Goal: Task Accomplishment & Management: Complete application form

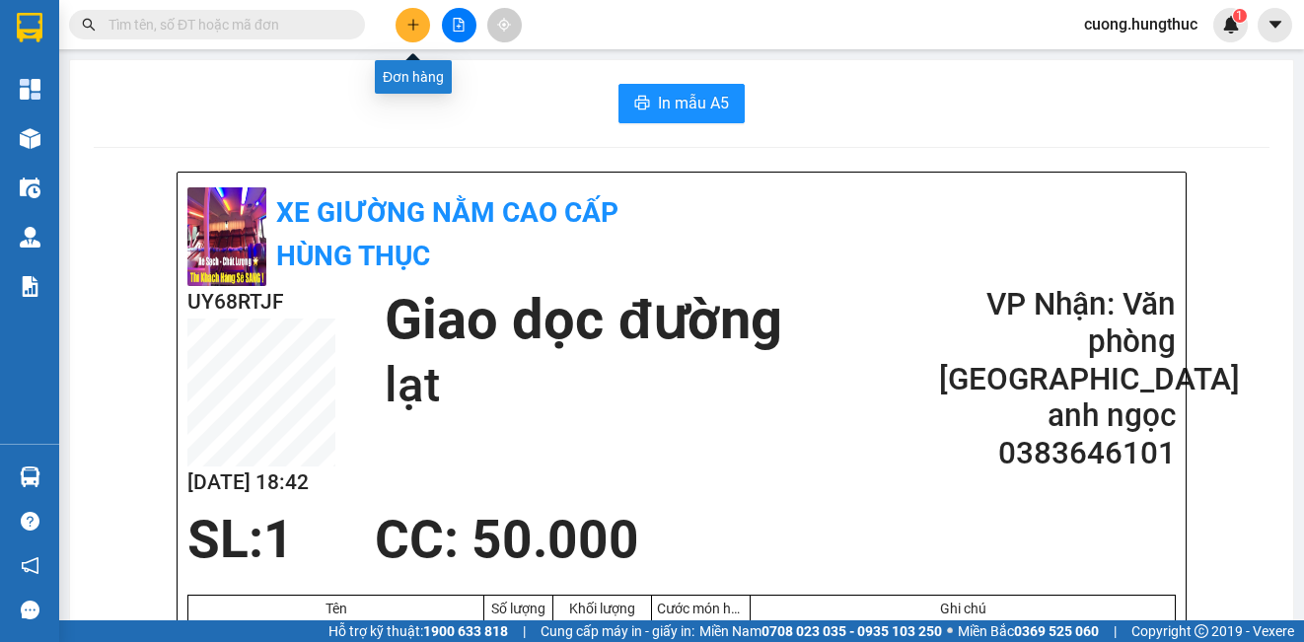
click at [410, 29] on icon "plus" at bounding box center [413, 25] width 14 height 14
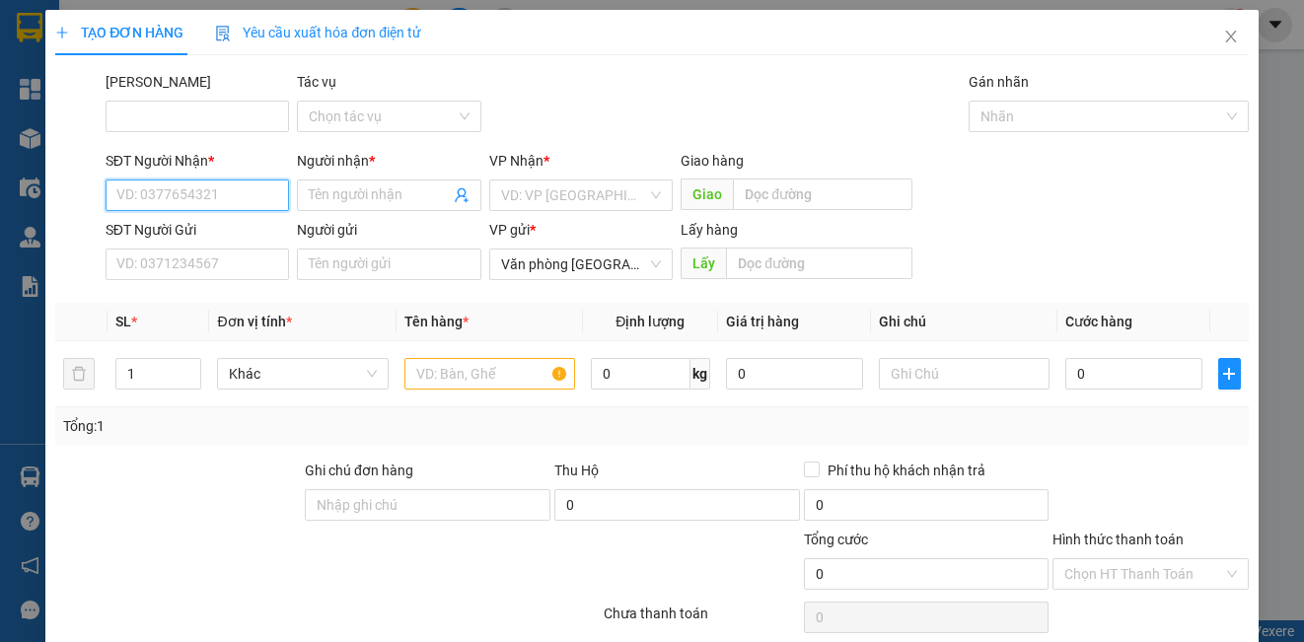
click at [176, 205] on input "SĐT Người Nhận *" at bounding box center [198, 196] width 184 height 32
click at [220, 229] on div "0966740345 - [GEOGRAPHIC_DATA]" at bounding box center [227, 235] width 222 height 22
type input "0966740345"
type input "Ngân hà"
type input "0966740345"
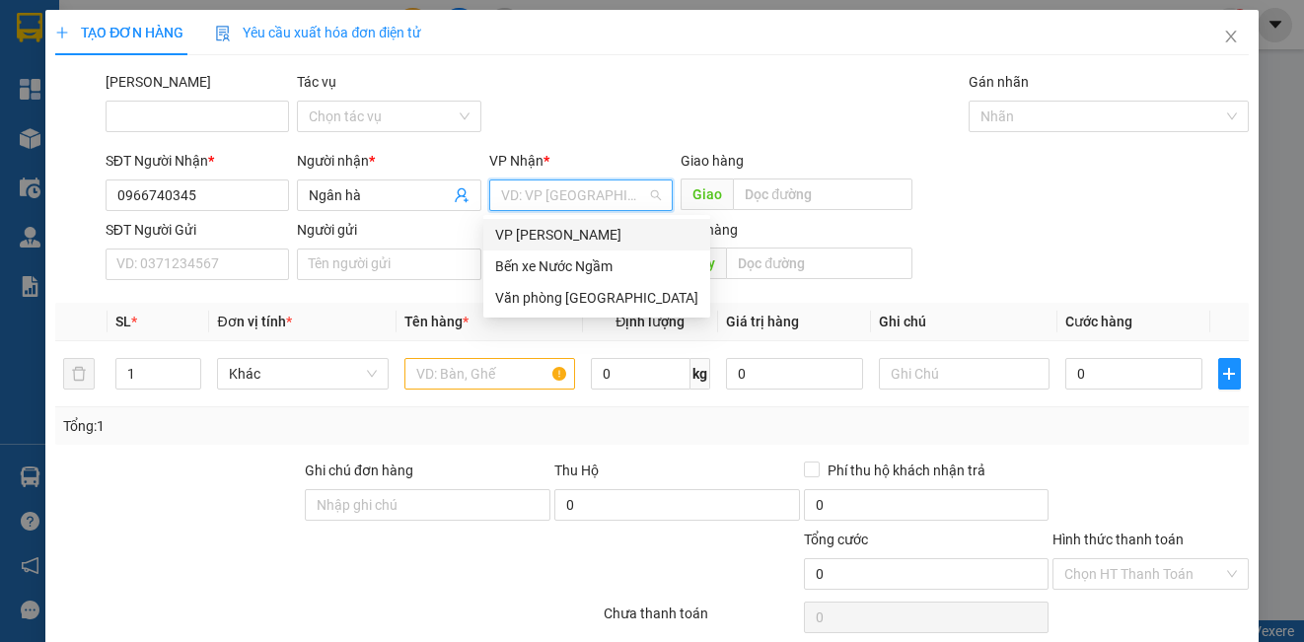
click at [547, 204] on input "search" at bounding box center [574, 196] width 146 height 30
click at [551, 301] on div "Văn phòng [GEOGRAPHIC_DATA]" at bounding box center [596, 298] width 203 height 22
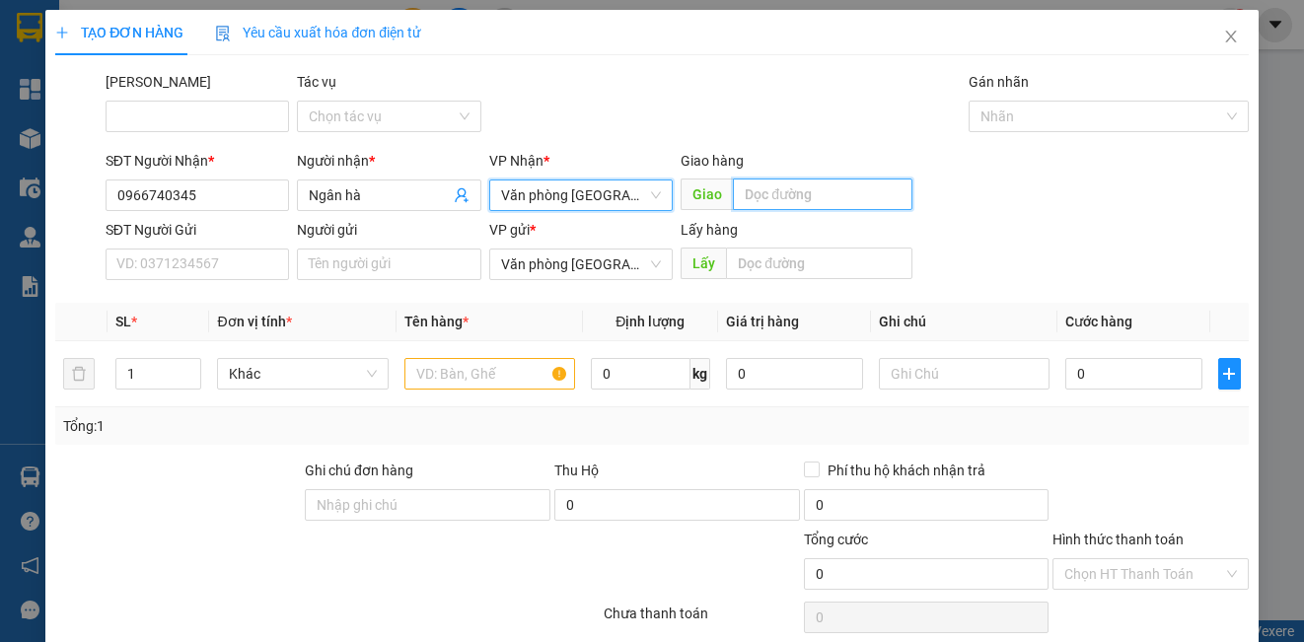
click at [773, 187] on input "text" at bounding box center [823, 195] width 180 height 32
type input "cừa"
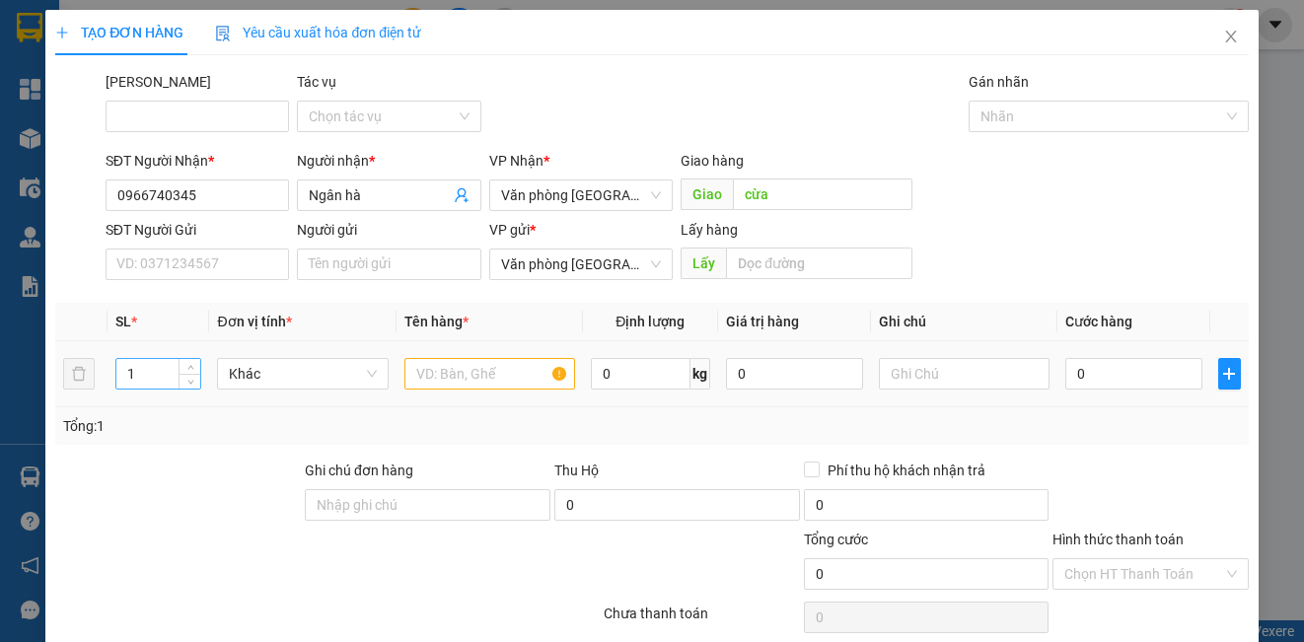
click at [143, 381] on input "1" at bounding box center [158, 374] width 84 height 30
type input "25"
click at [469, 381] on input "text" at bounding box center [489, 374] width 171 height 32
type input "0"
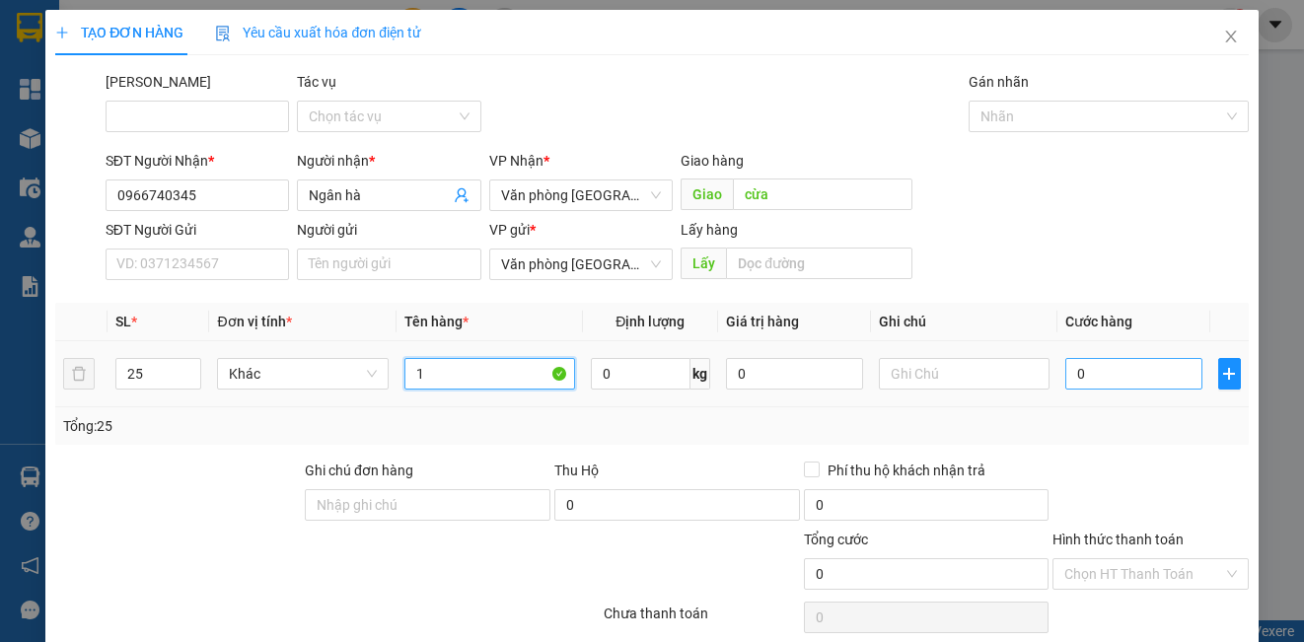
type input "1"
click at [1103, 384] on input "0" at bounding box center [1133, 374] width 137 height 32
type input "7"
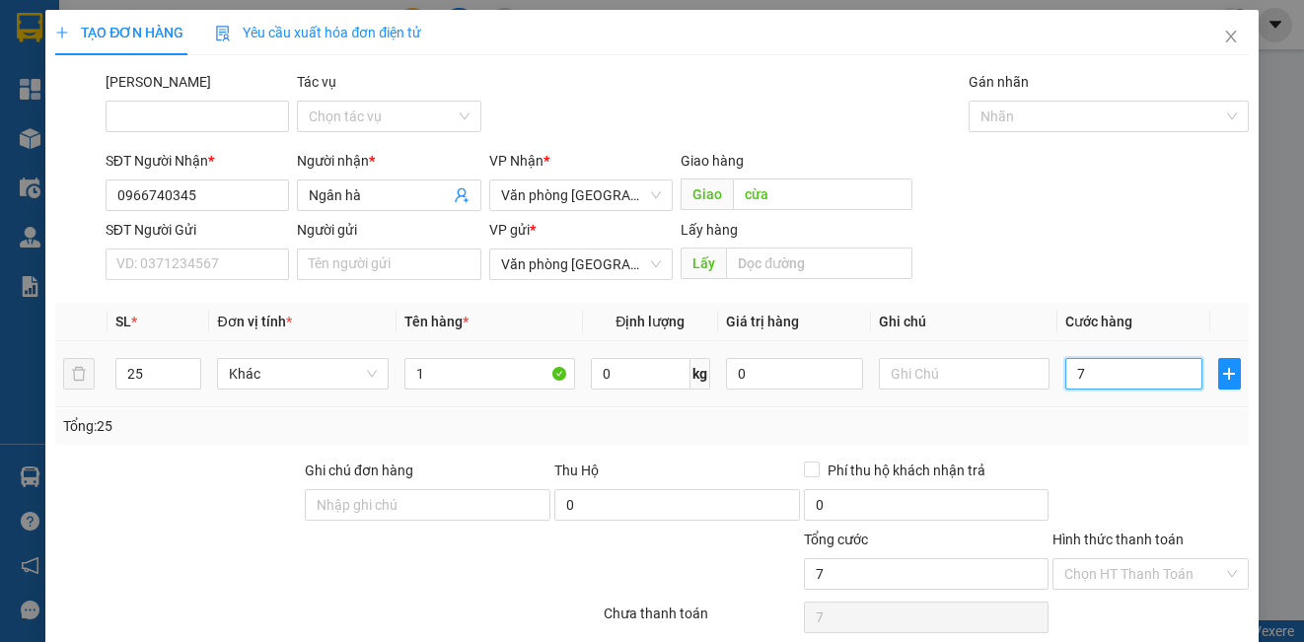
type input "75"
type input "750"
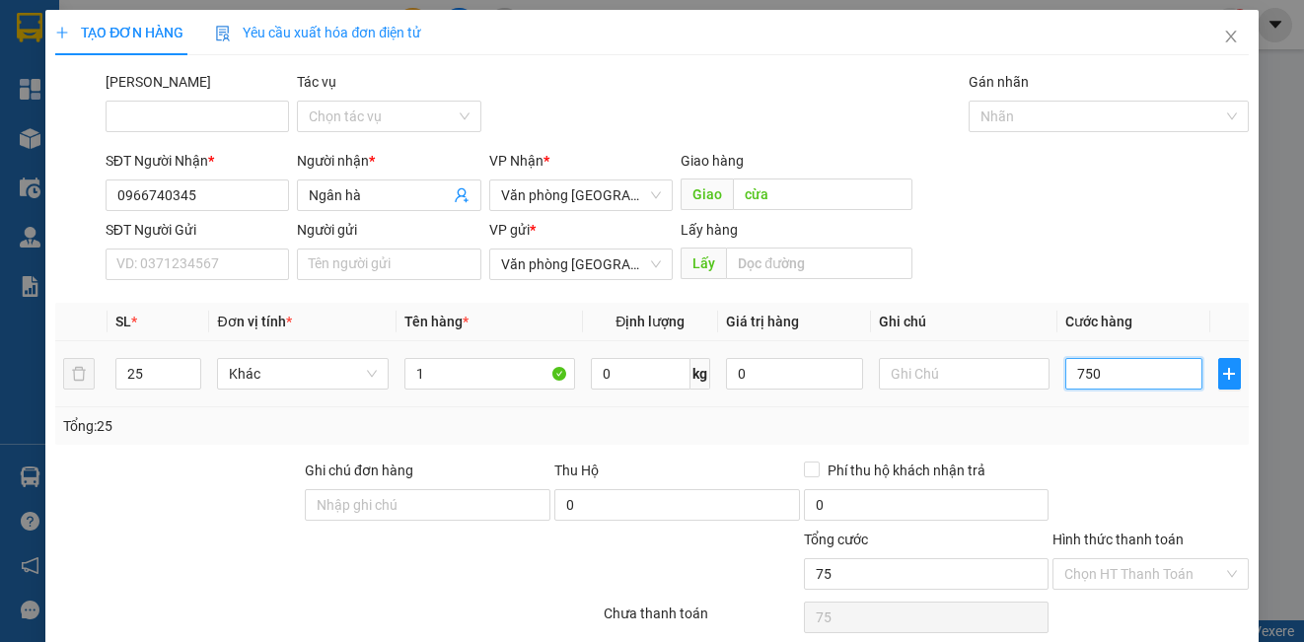
type input "750"
type input "7.500"
type input "75.000"
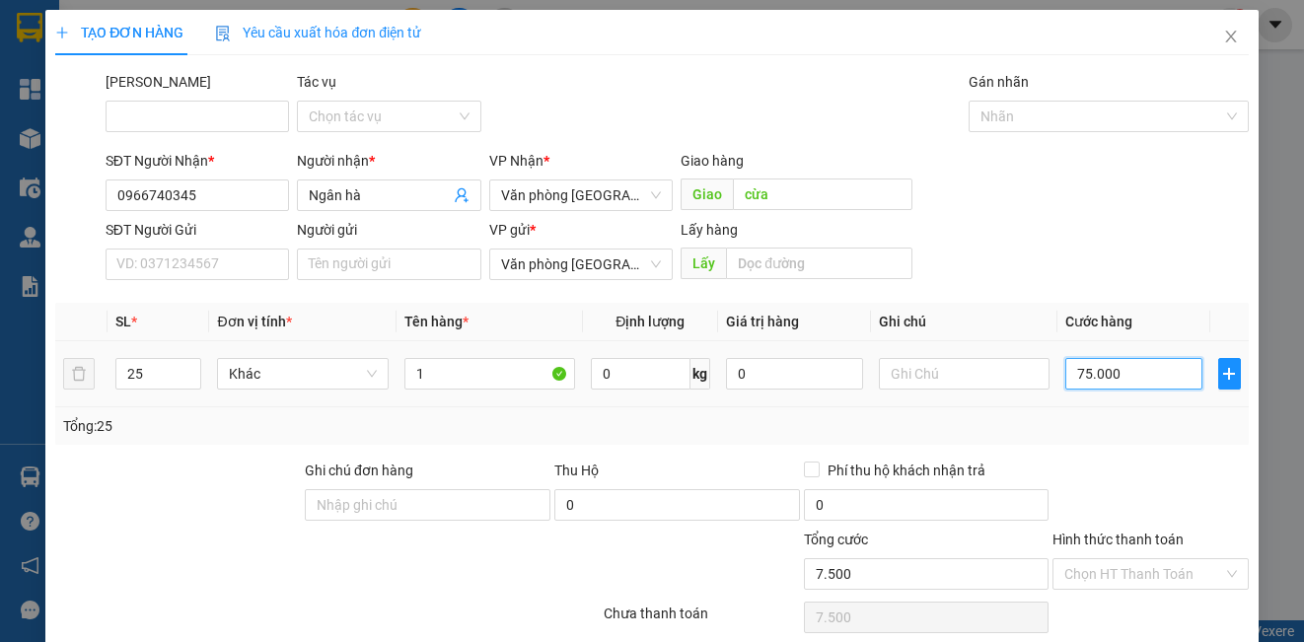
type input "75.000"
type input "750.000"
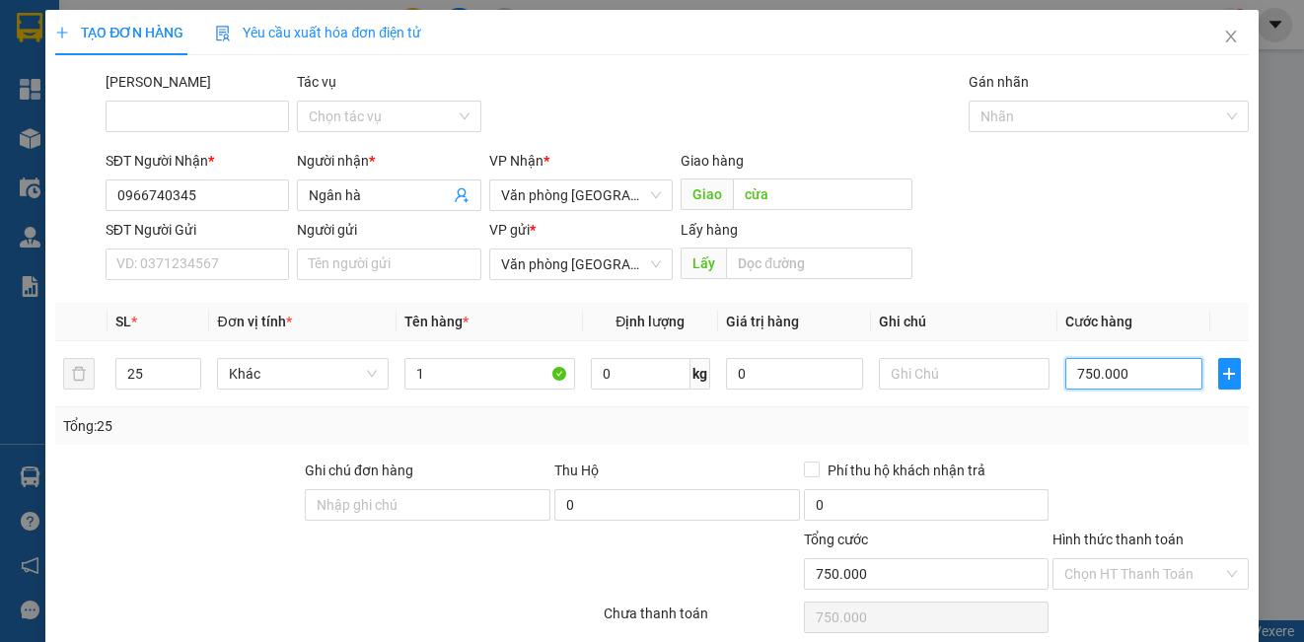
scroll to position [80, 0]
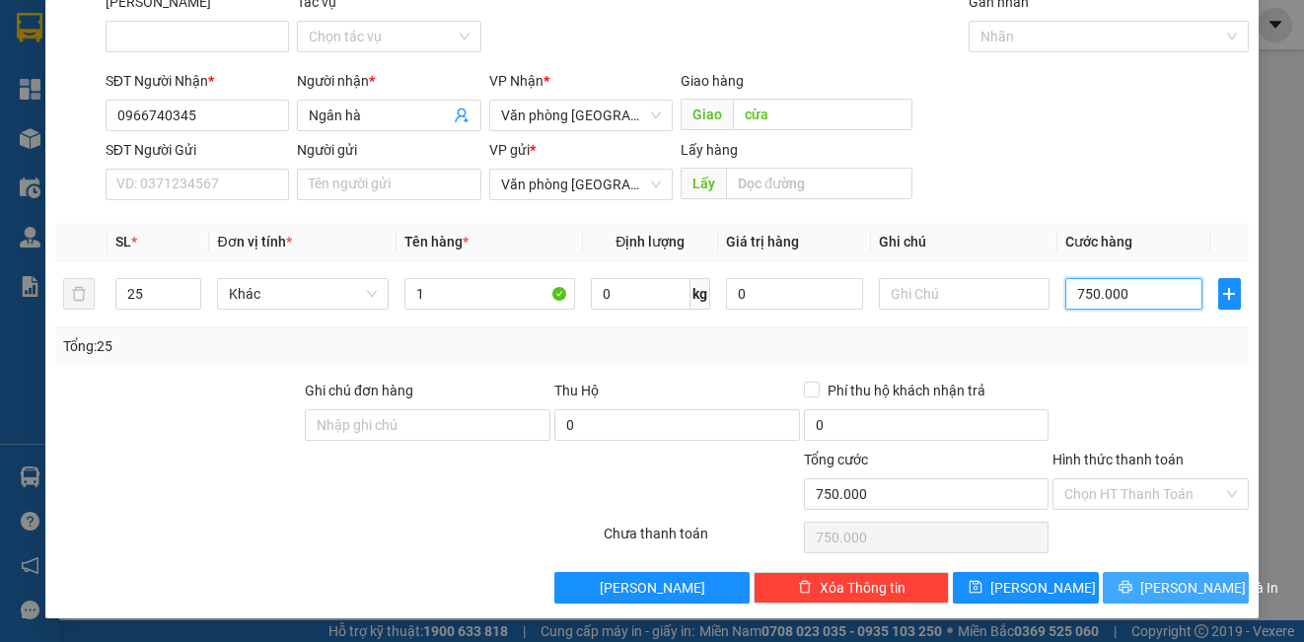
type input "750.000"
click at [1133, 594] on span "printer" at bounding box center [1126, 588] width 14 height 16
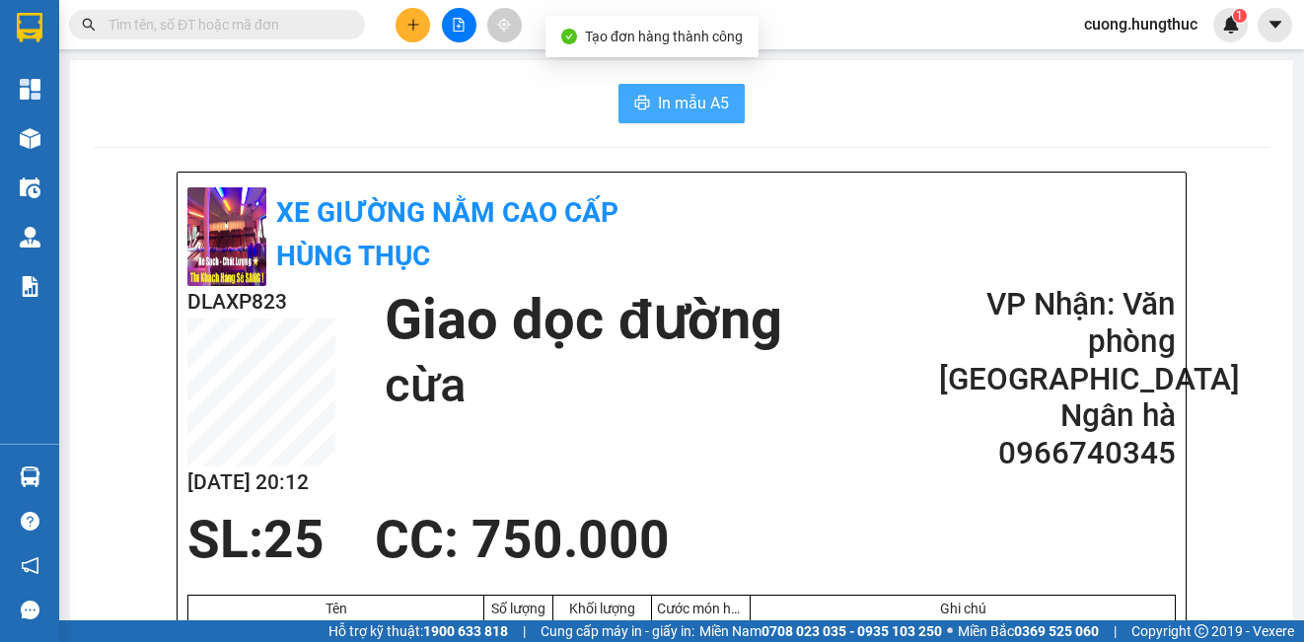
click at [664, 101] on span "In mẫu A5" at bounding box center [693, 103] width 71 height 25
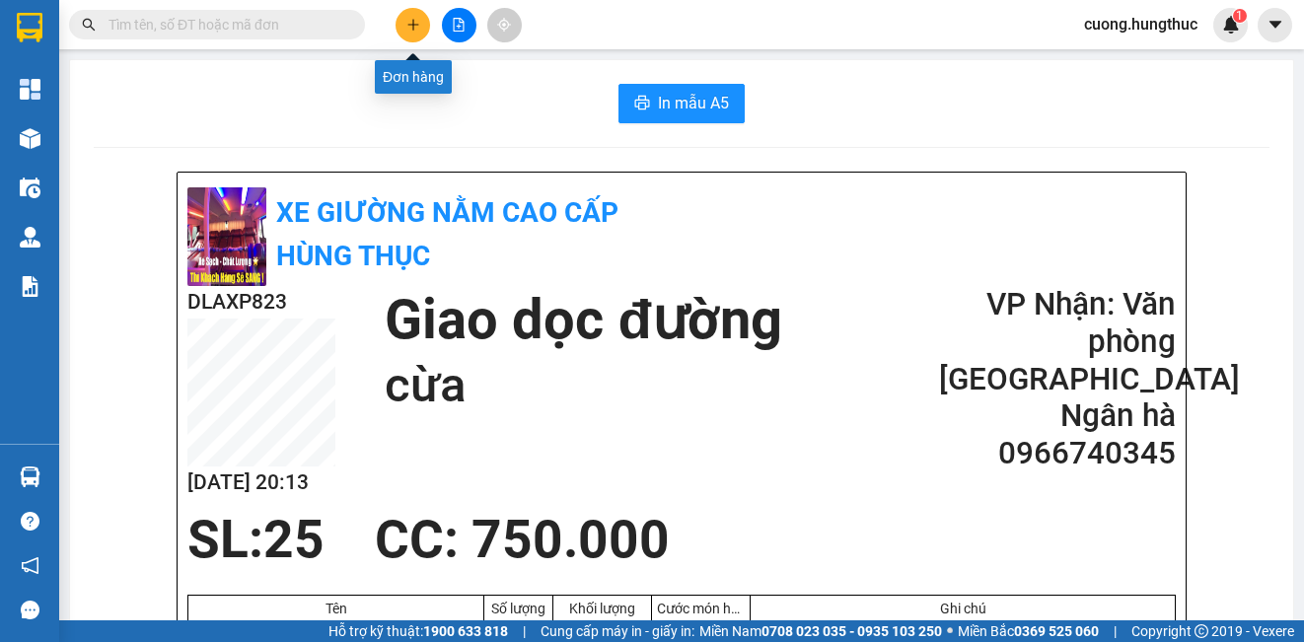
click at [420, 30] on button at bounding box center [413, 25] width 35 height 35
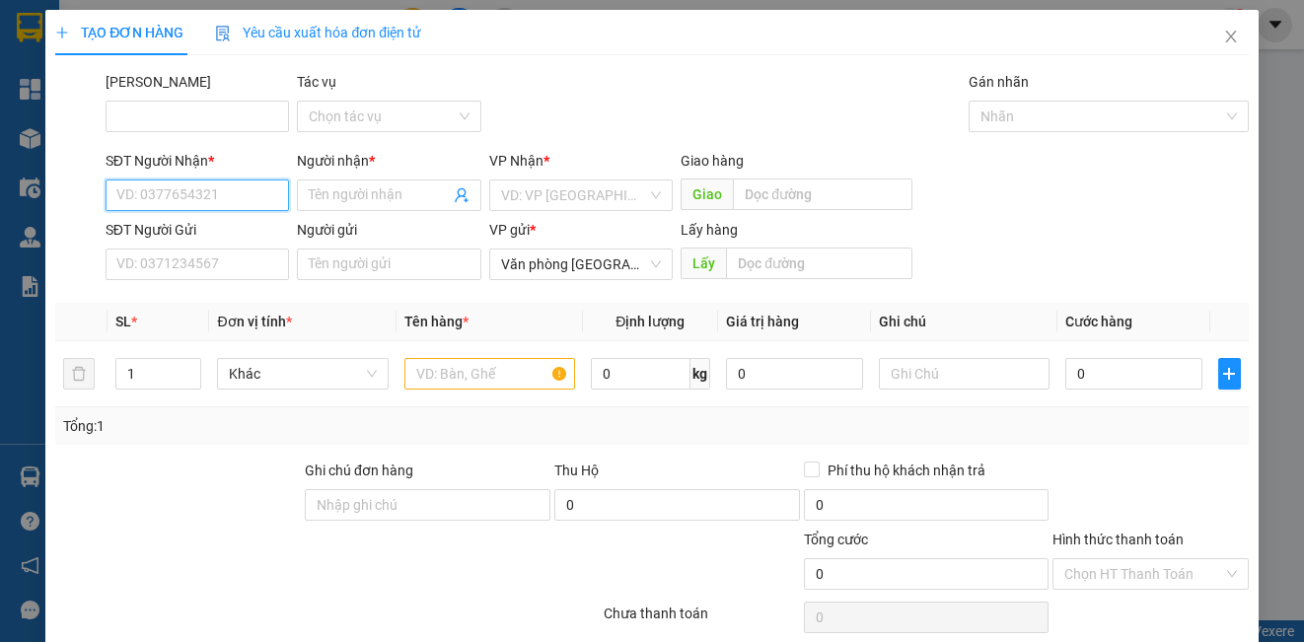
click at [218, 201] on input "SĐT Người Nhận *" at bounding box center [198, 196] width 184 height 32
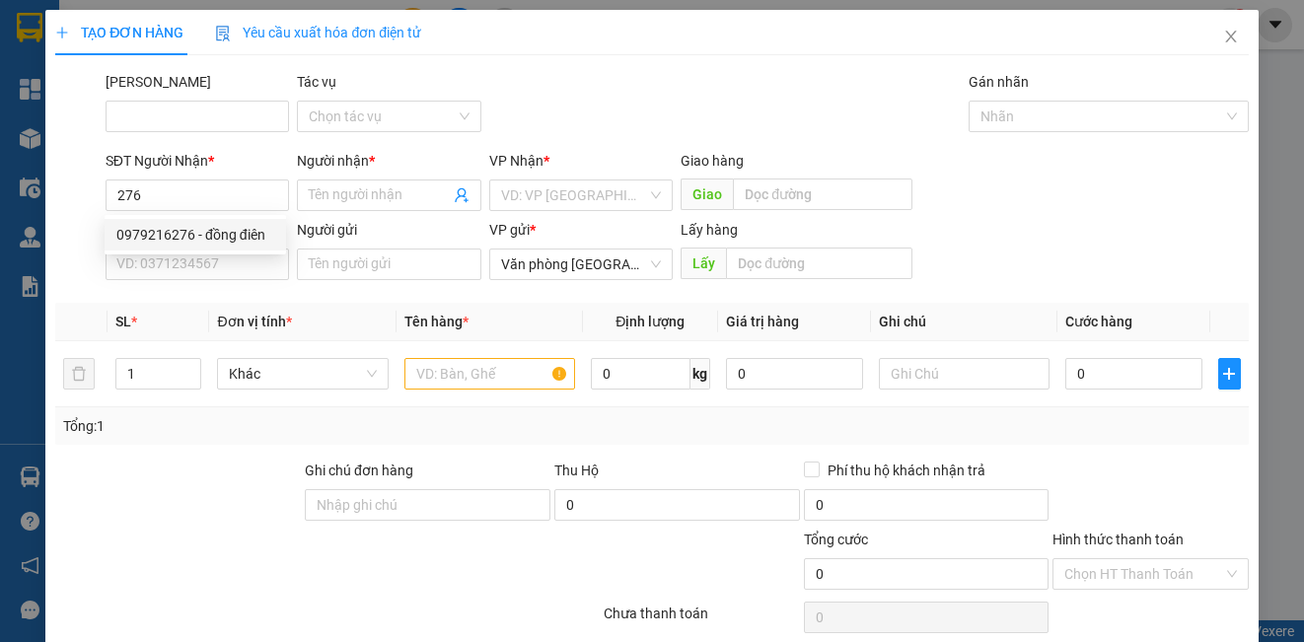
click at [197, 175] on div "SĐT Người Nhận *" at bounding box center [198, 165] width 184 height 30
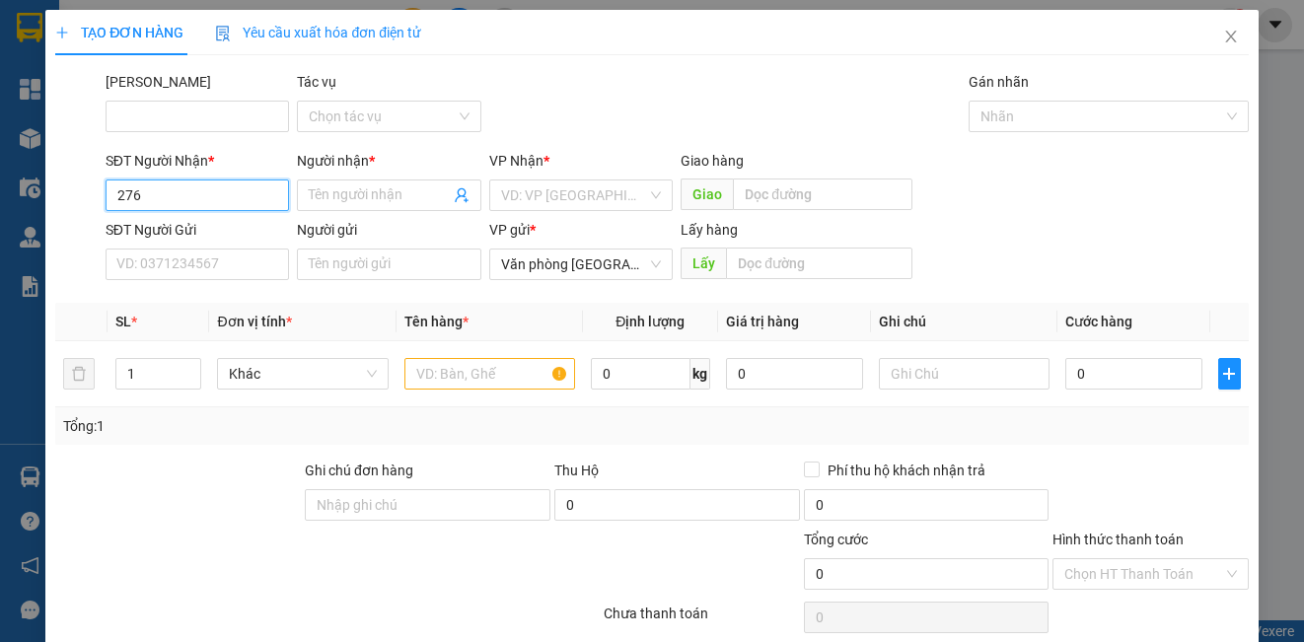
click at [185, 188] on input "276" at bounding box center [198, 196] width 184 height 32
type input "2"
click at [250, 238] on div "0369385726 - chị trang" at bounding box center [195, 235] width 158 height 22
type input "0369385726"
type input "chị trang"
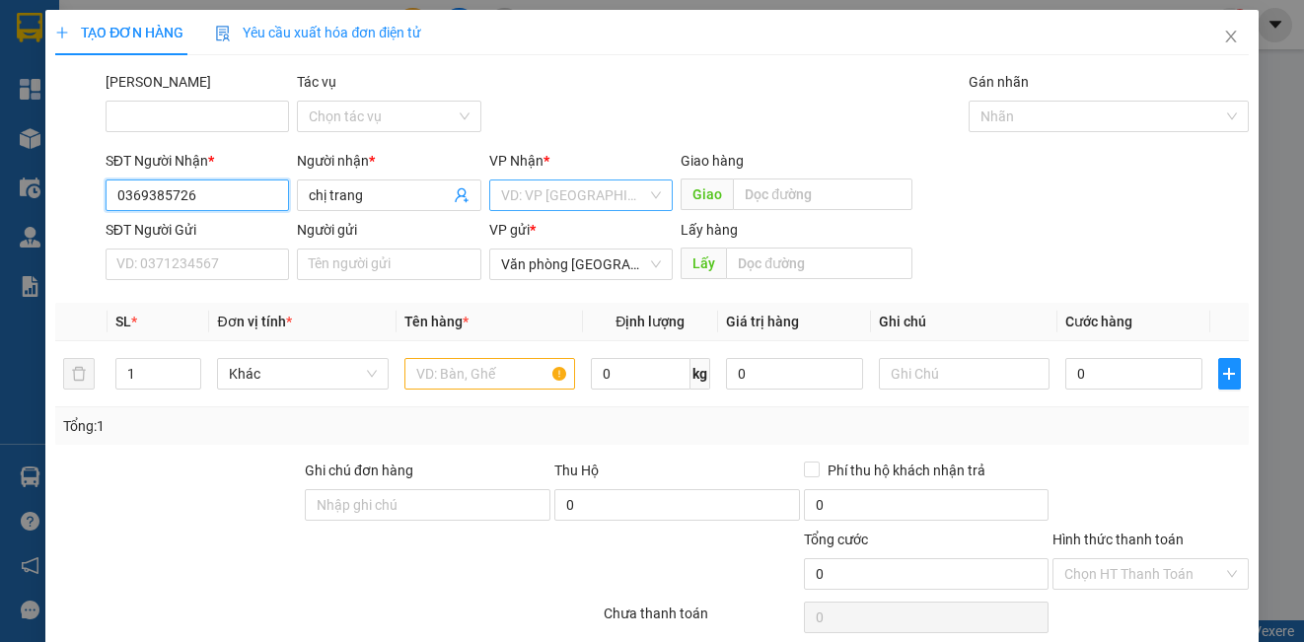
type input "0369385726"
click at [523, 203] on input "search" at bounding box center [574, 196] width 146 height 30
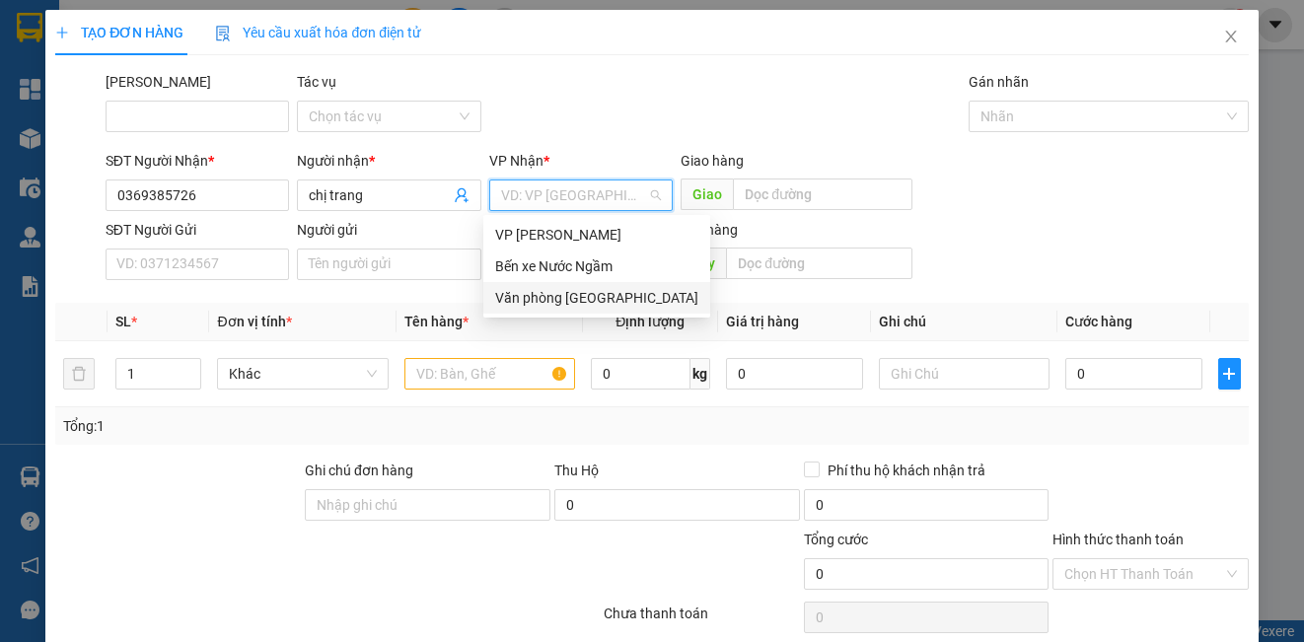
click at [569, 302] on div "Văn phòng [GEOGRAPHIC_DATA]" at bounding box center [596, 298] width 203 height 22
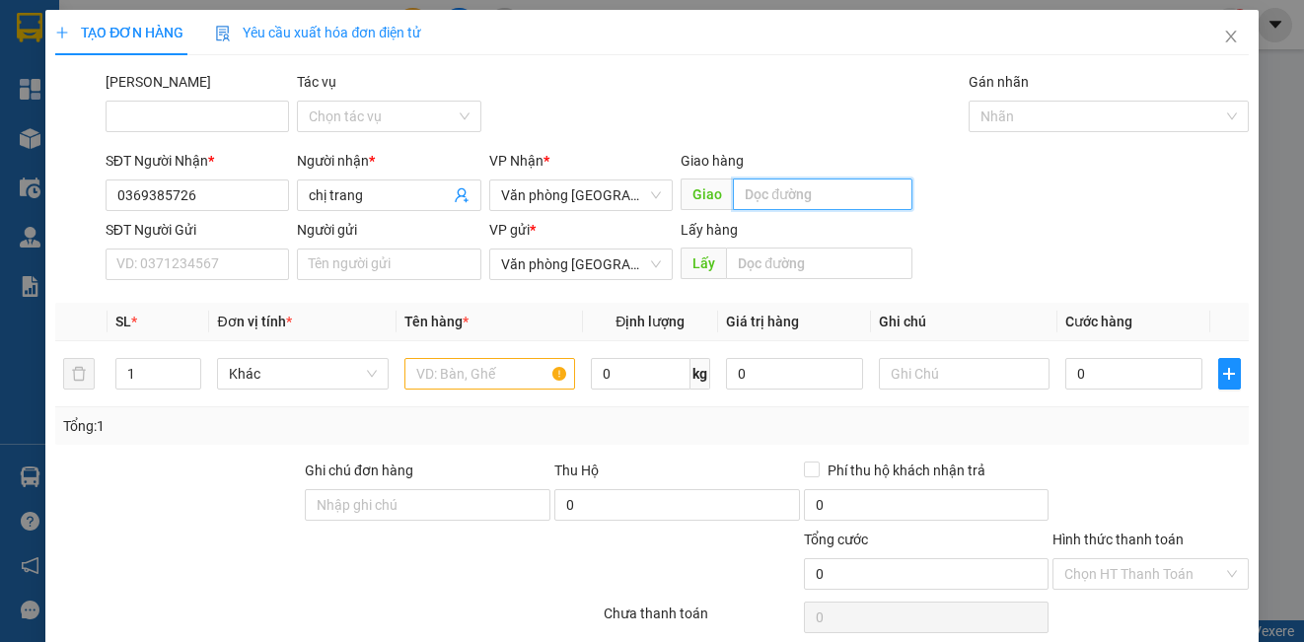
click at [862, 188] on input "text" at bounding box center [823, 195] width 180 height 32
type input "a"
type input "an phát"
click at [464, 377] on input "text" at bounding box center [489, 374] width 171 height 32
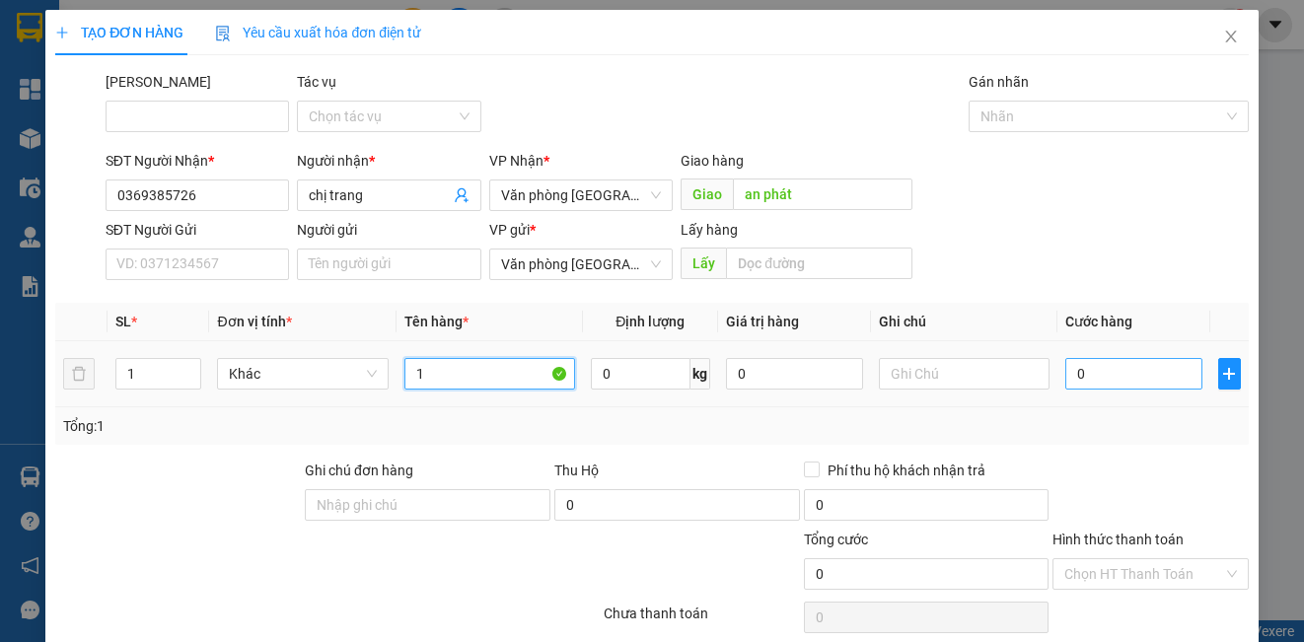
type input "1"
click at [1113, 378] on input "0" at bounding box center [1133, 374] width 137 height 32
type input "5"
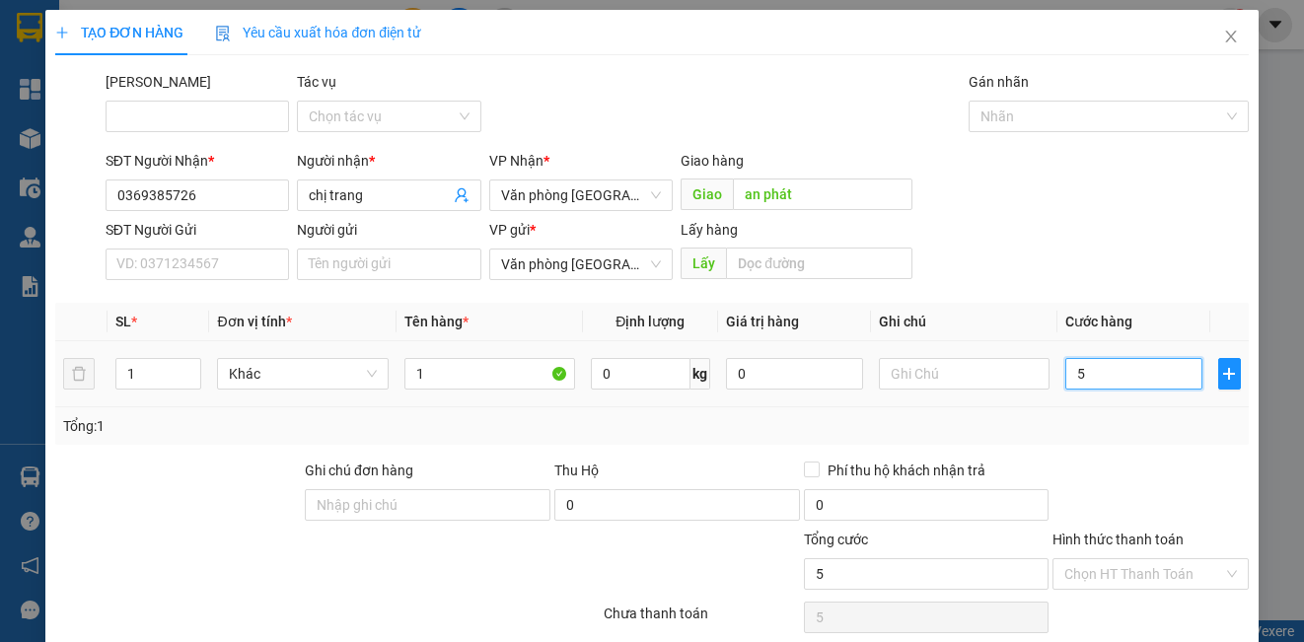
type input "50"
type input "500"
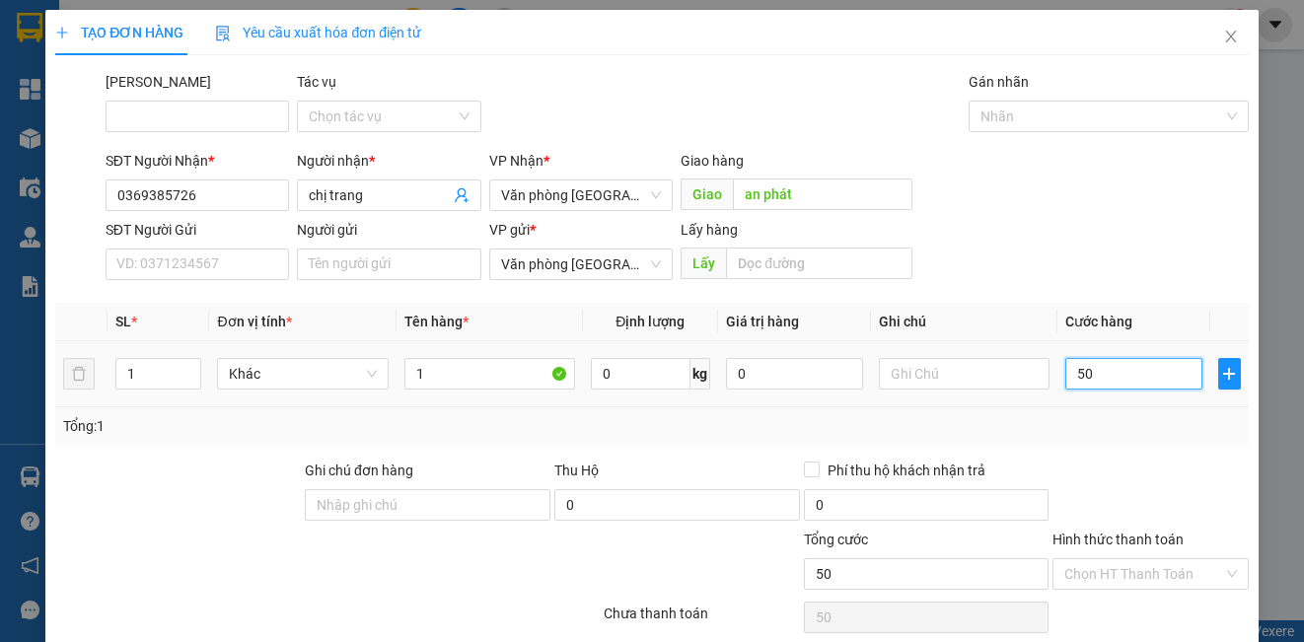
type input "500"
type input "50"
type input "5"
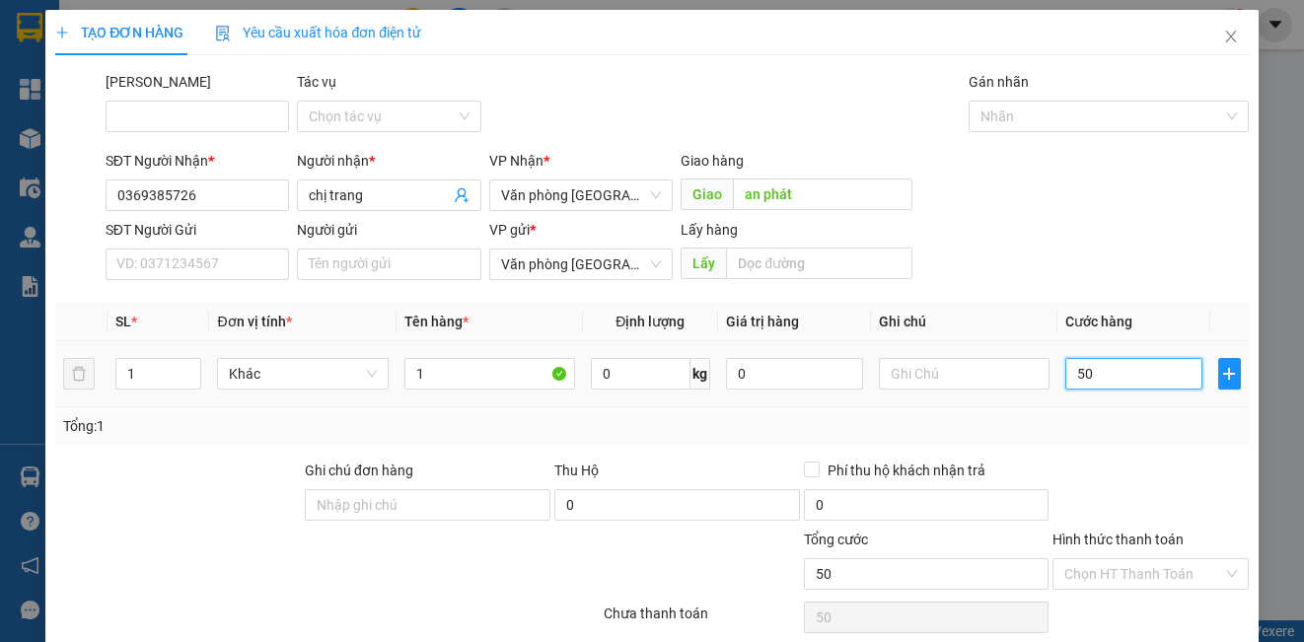
type input "5"
type input "5.000"
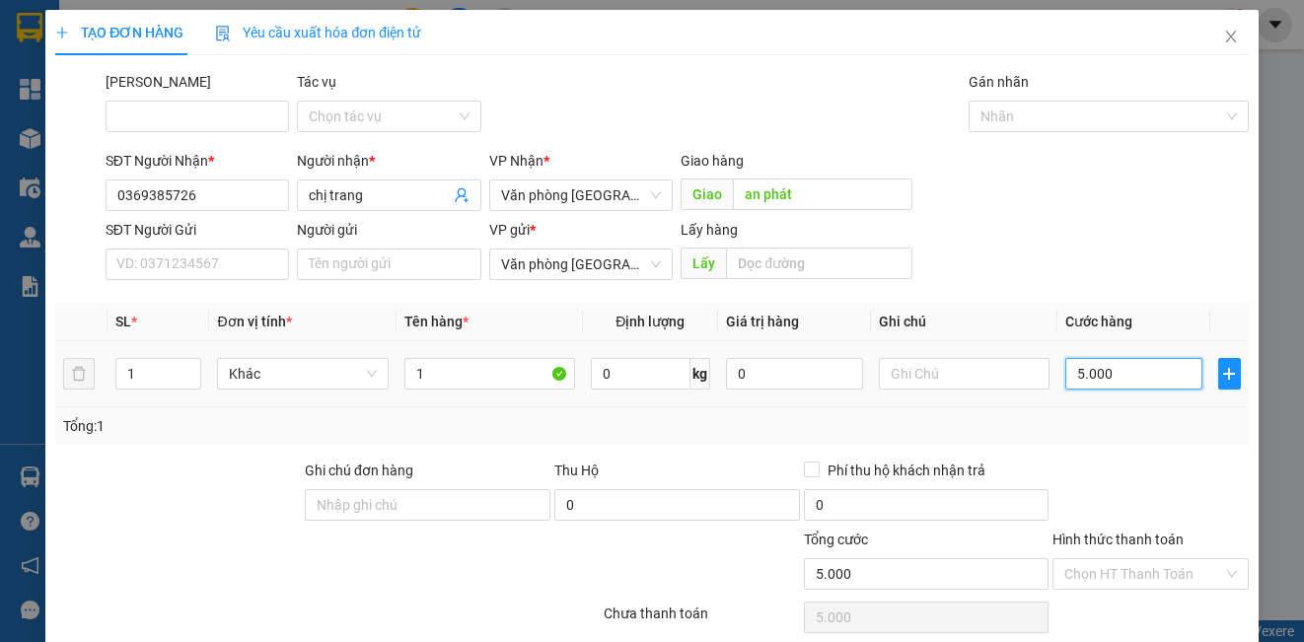
type input "5"
type input "50"
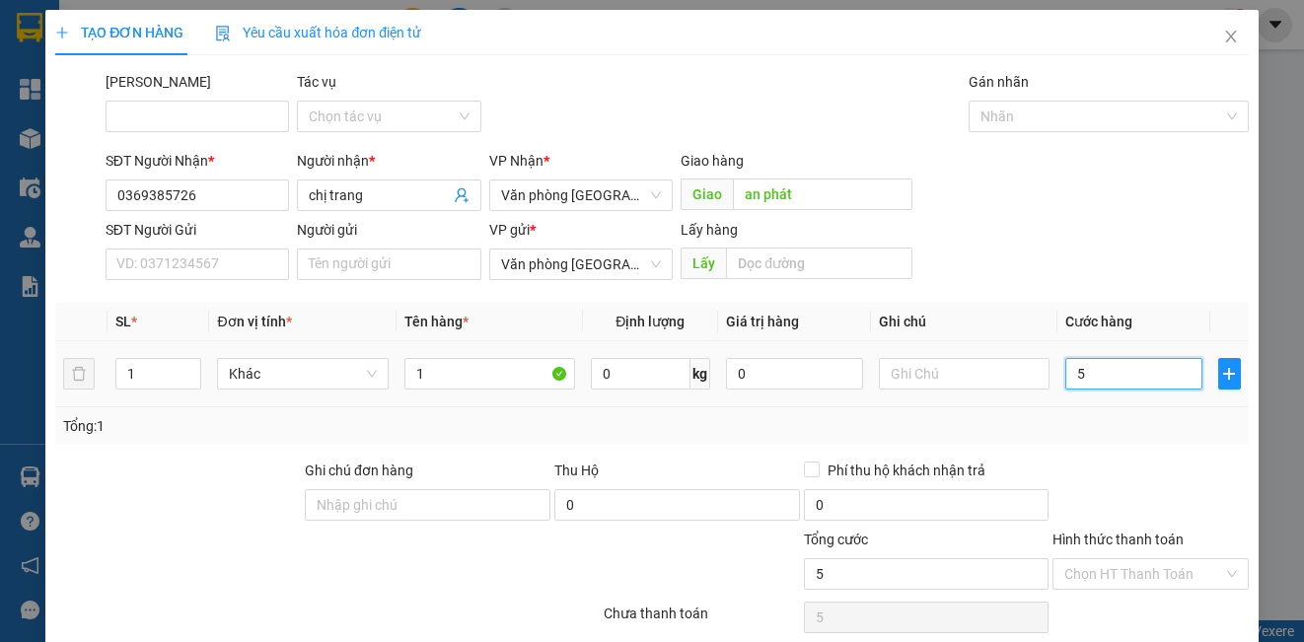
type input "50"
type input "500"
type input "5.000"
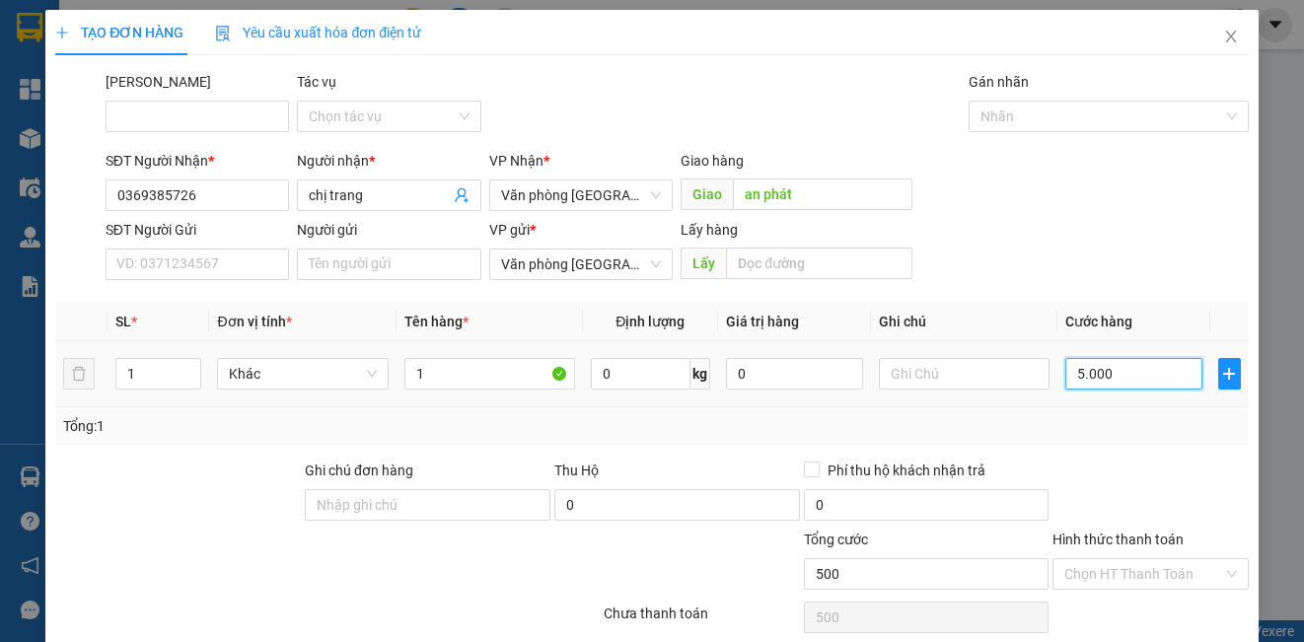
type input "5.000"
type input "50.000"
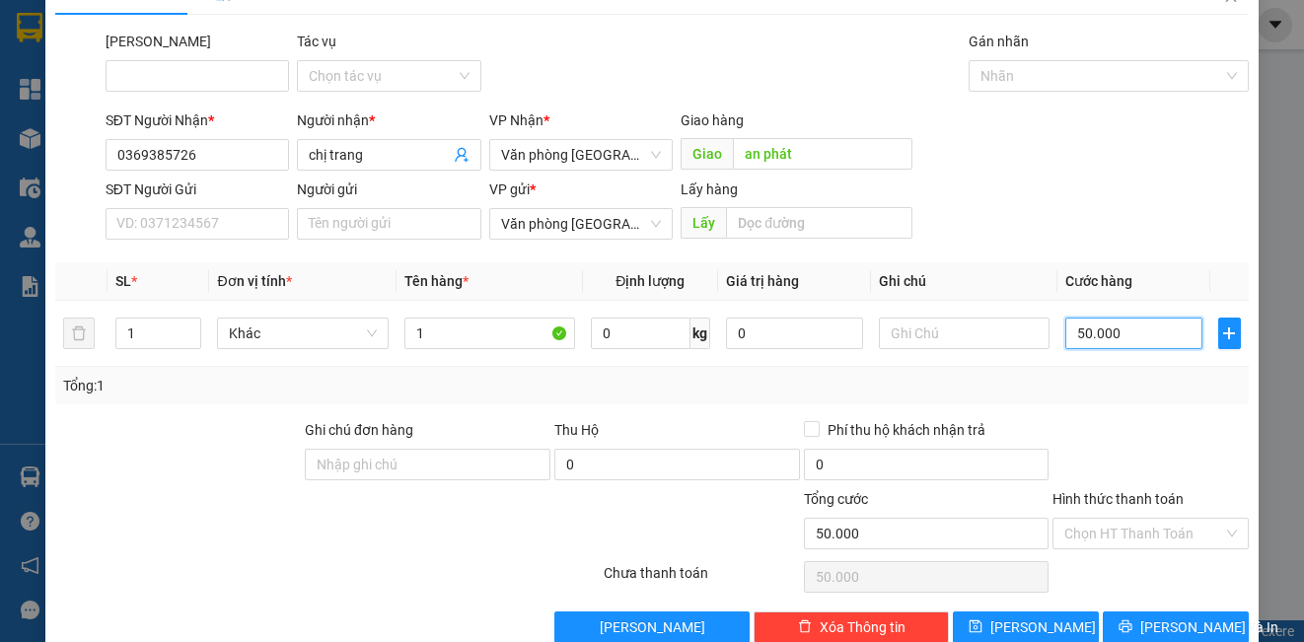
scroll to position [80, 0]
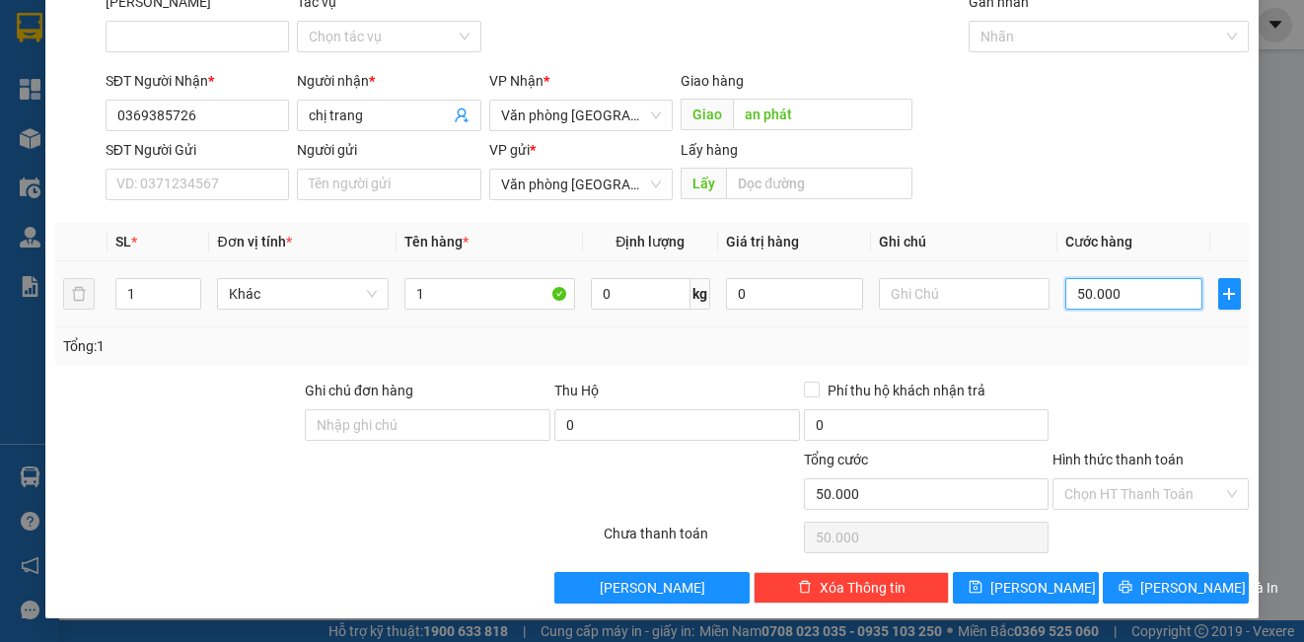
click at [1124, 285] on input "50.000" at bounding box center [1133, 294] width 137 height 32
type input "5.000"
type input "0"
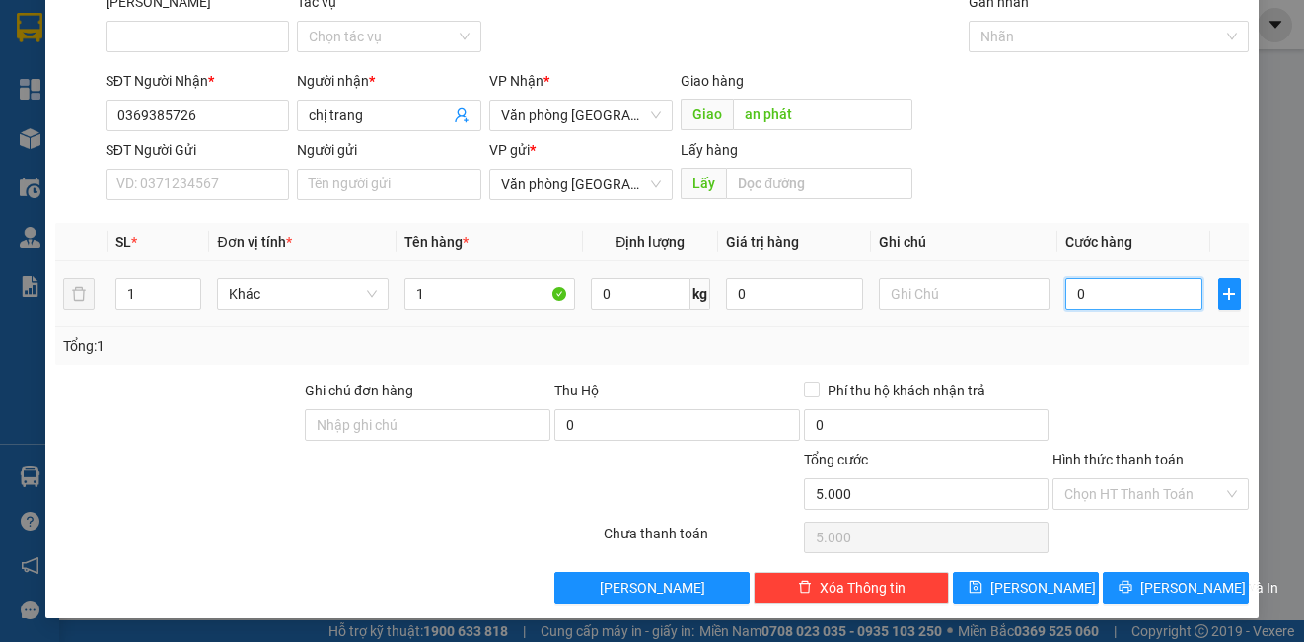
type input "0"
click at [1058, 294] on td "0" at bounding box center [1134, 294] width 153 height 66
click at [1065, 289] on input "0" at bounding box center [1133, 294] width 137 height 32
type input "7"
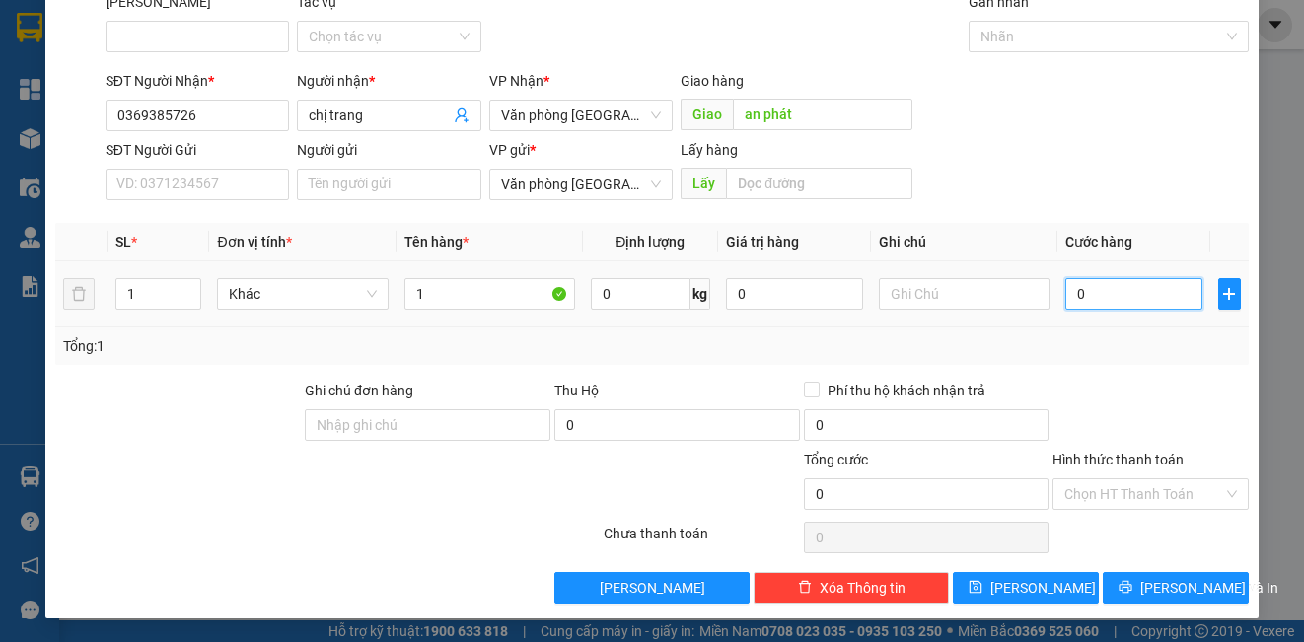
type input "7"
type input "70"
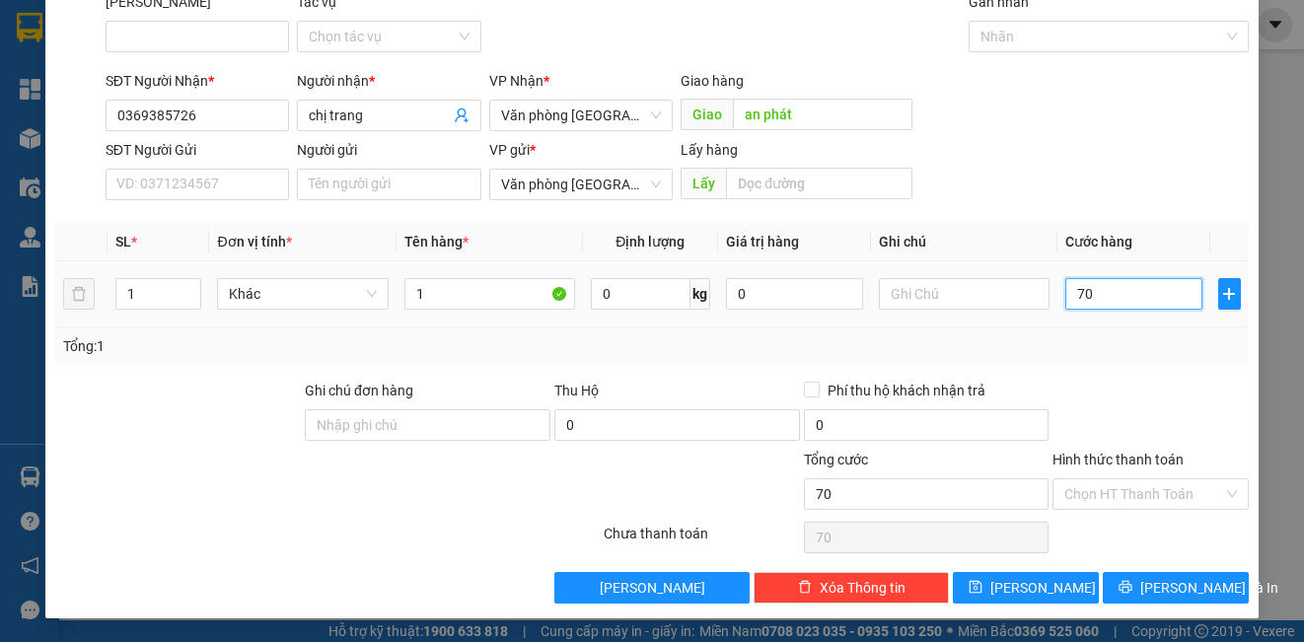
type input "700"
type input "7.000"
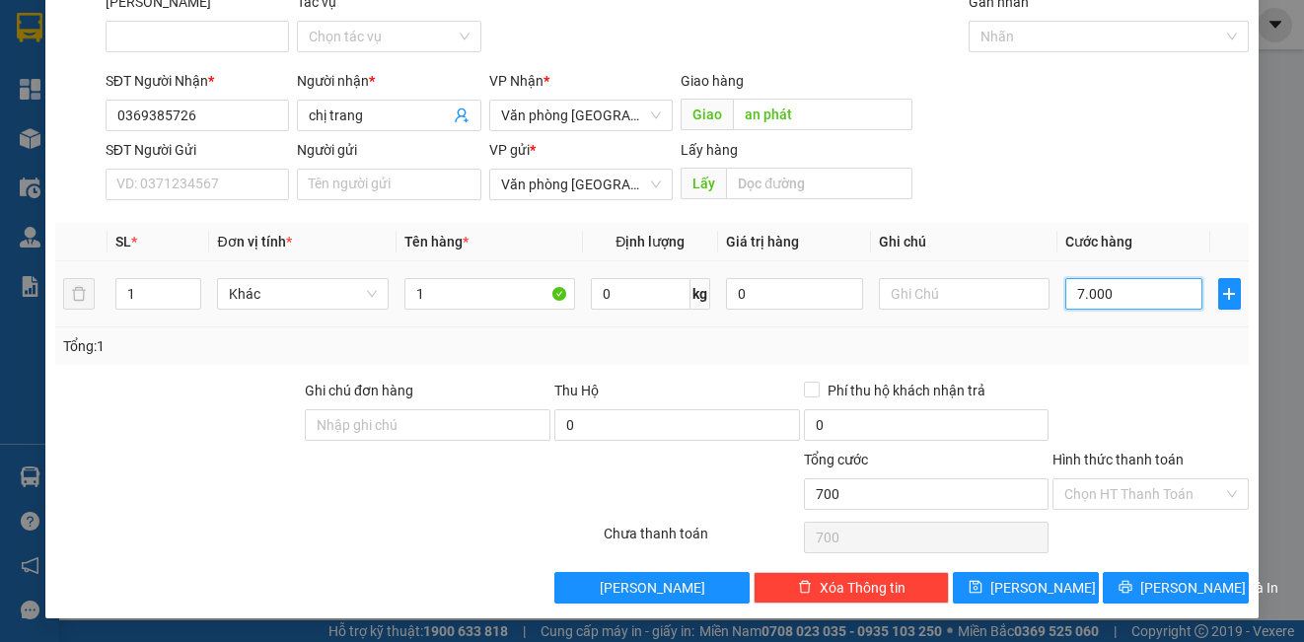
type input "7.000"
type input "70.000"
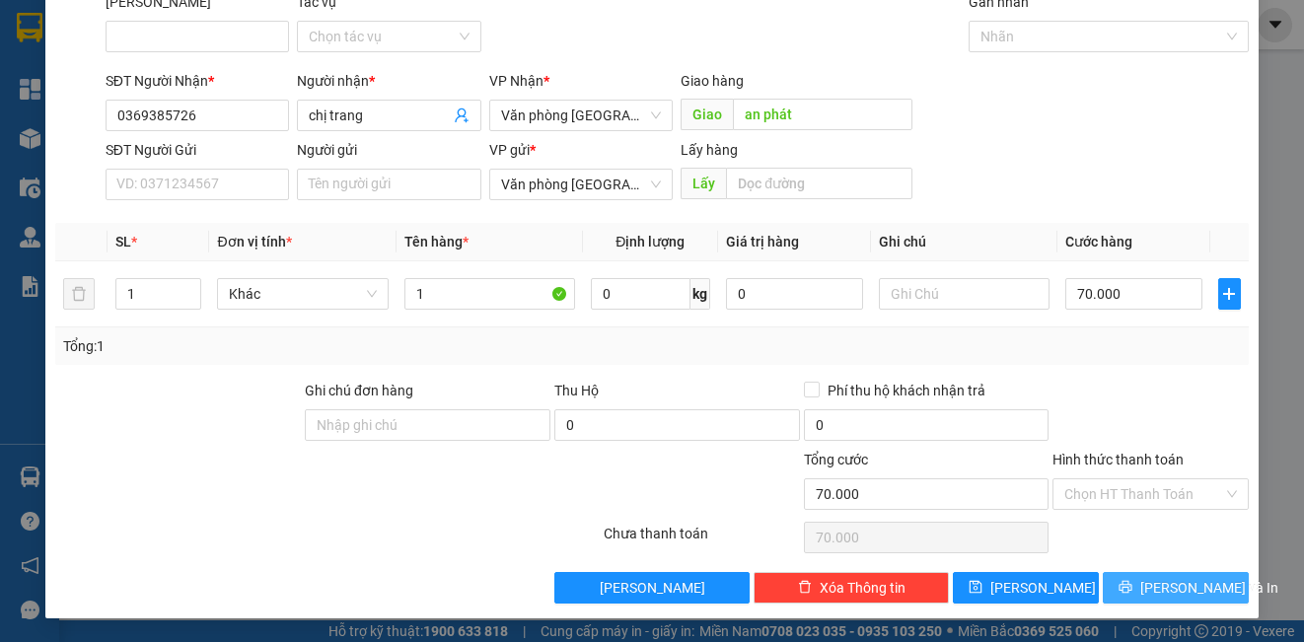
click at [1198, 588] on span "[PERSON_NAME] và In" at bounding box center [1209, 588] width 138 height 22
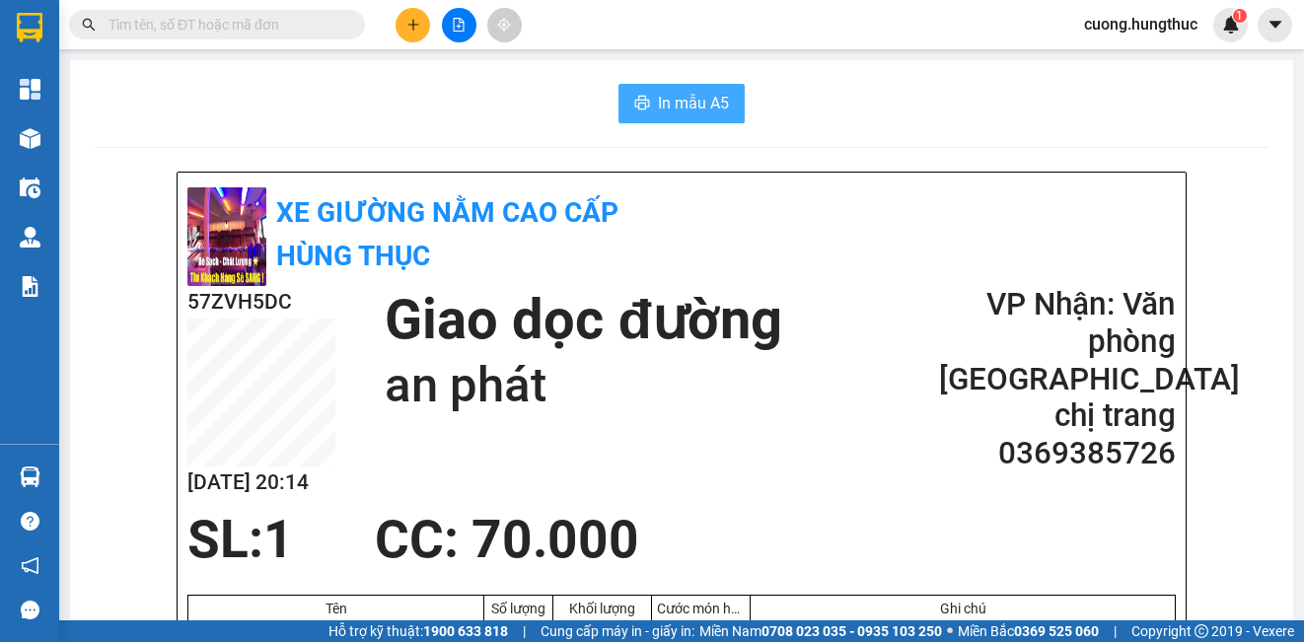
click at [670, 111] on span "In mẫu A5" at bounding box center [693, 103] width 71 height 25
